Goal: Task Accomplishment & Management: Use online tool/utility

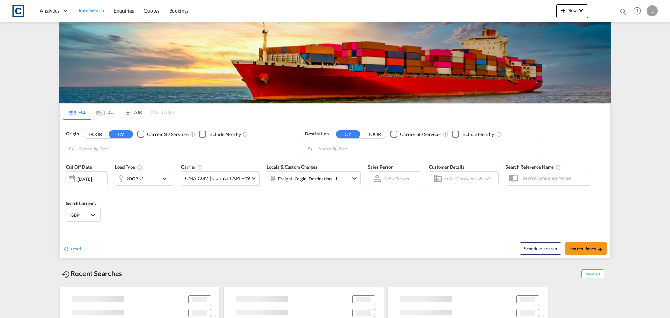
type input "GB-BD5, [GEOGRAPHIC_DATA]"
type input "[DEMOGRAPHIC_DATA], MVMLE"
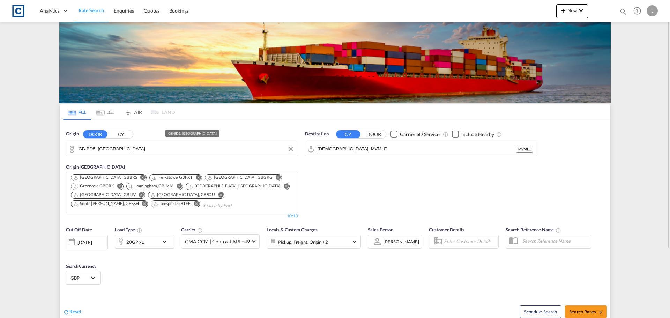
click at [133, 148] on input "GB-BD5, [GEOGRAPHIC_DATA]" at bounding box center [187, 149] width 216 height 10
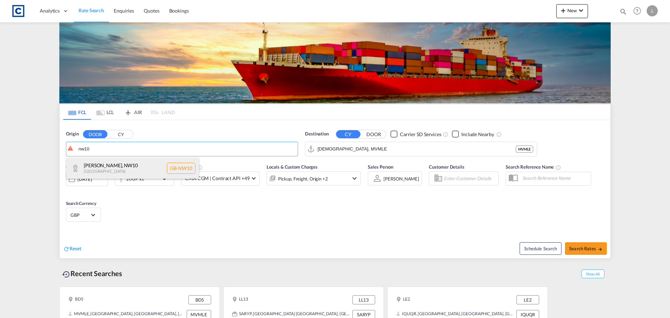
click at [92, 171] on div "[PERSON_NAME] , NW10 [GEOGRAPHIC_DATA] [GEOGRAPHIC_DATA]-NW10" at bounding box center [132, 168] width 133 height 21
type input "GB-NW10, [PERSON_NAME]"
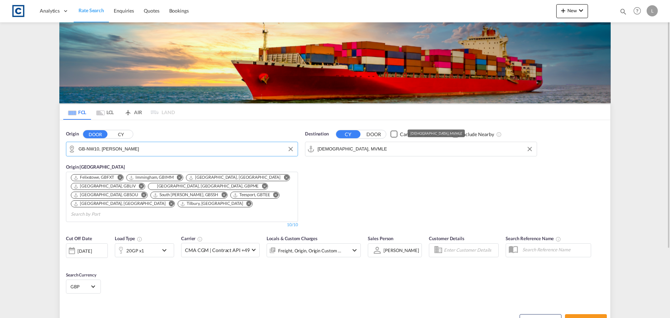
click at [365, 148] on input "[DEMOGRAPHIC_DATA], MVMLE" at bounding box center [426, 149] width 216 height 10
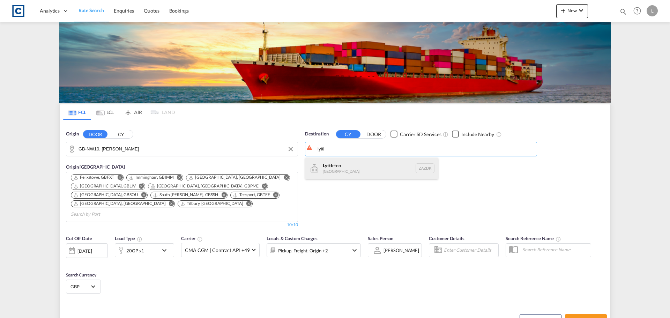
click at [344, 170] on div "Lyttl eton [GEOGRAPHIC_DATA] ZAZDK" at bounding box center [371, 168] width 133 height 21
type input "Lyttleton, ZAZDK"
click at [73, 244] on div at bounding box center [71, 251] width 11 height 14
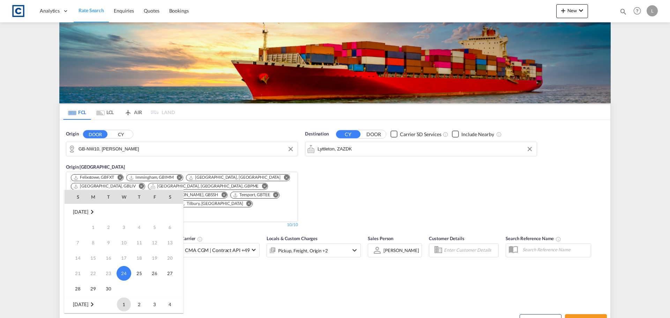
click at [124, 302] on span "1" at bounding box center [124, 304] width 14 height 14
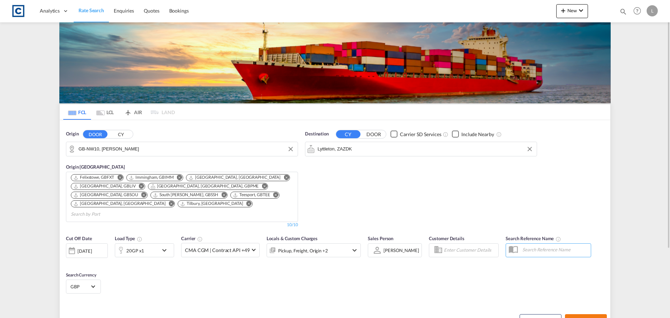
click at [575, 318] on span "Search Rates" at bounding box center [586, 321] width 34 height 6
type input "NW10 to ZAZDK / [DATE]"
